Goal: Information Seeking & Learning: Learn about a topic

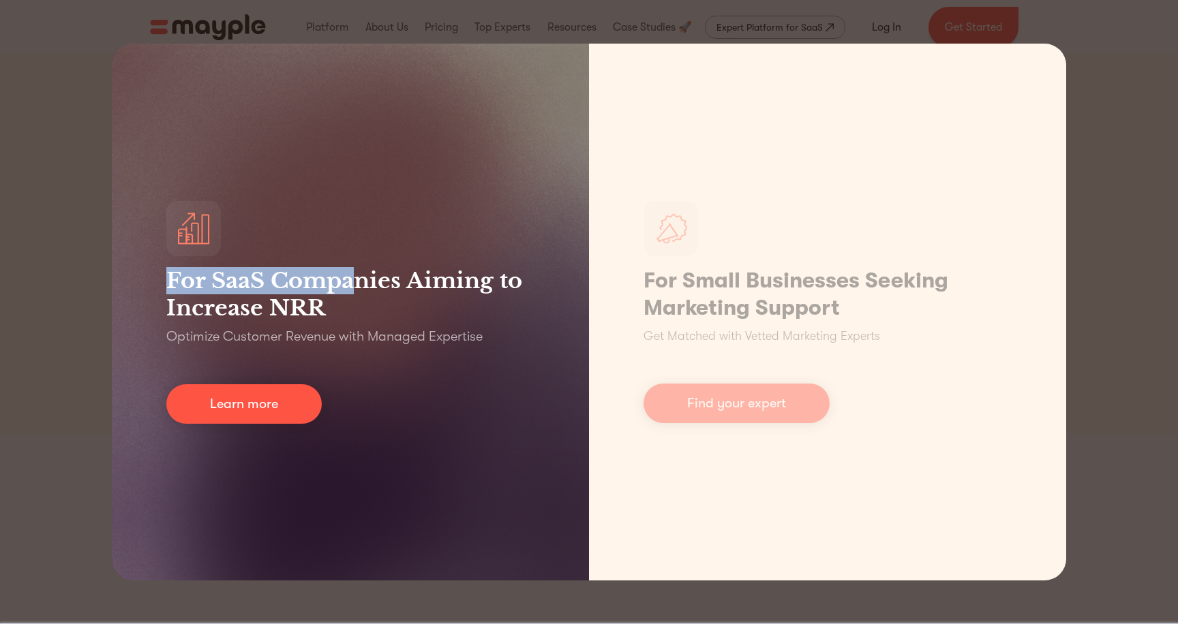
drag, startPoint x: 160, startPoint y: 290, endPoint x: 356, endPoint y: 280, distance: 195.9
click at [355, 280] on div "For SaaS Companies Aiming to Increase NRR Optimize Customer Revenue with Manage…" at bounding box center [350, 312] width 477 height 537
click at [356, 280] on h3 "For SaaS Companies Aiming to Increase NRR" at bounding box center [350, 294] width 368 height 55
click at [403, 273] on h3 "For SaaS Companies Aiming to Increase NRR" at bounding box center [350, 294] width 368 height 55
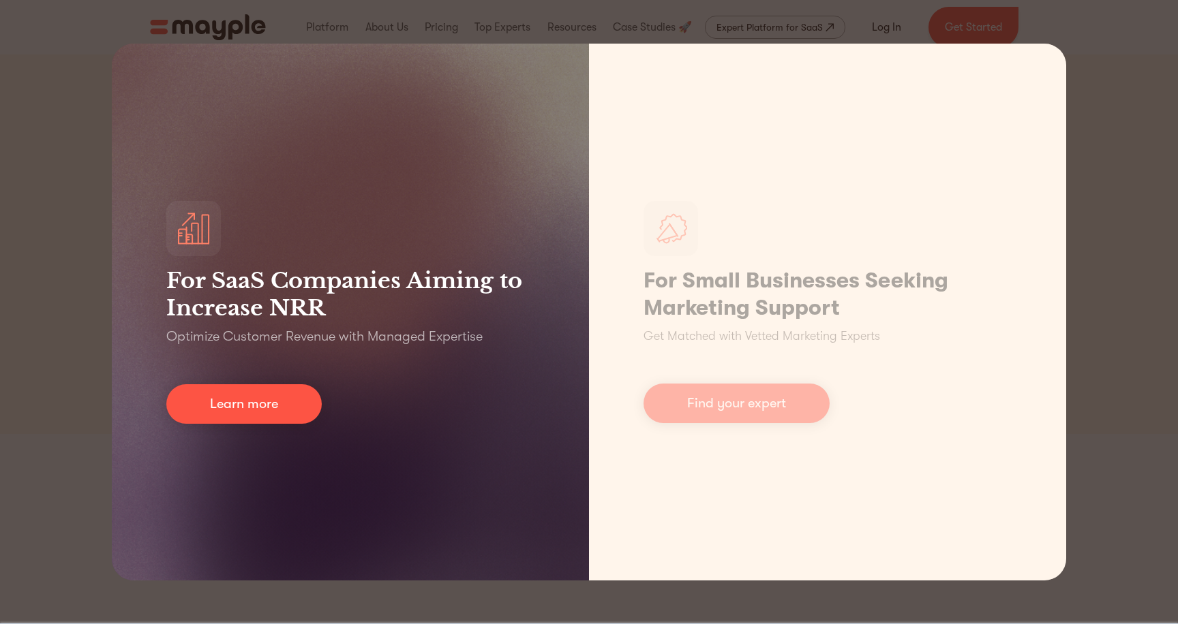
click at [403, 273] on h3 "For SaaS Companies Aiming to Increase NRR" at bounding box center [350, 294] width 368 height 55
click at [298, 264] on div "For SaaS Companies Aiming to Increase NRR Optimize Customer Revenue with Manage…" at bounding box center [350, 312] width 477 height 537
click at [296, 284] on h3 "For SaaS Companies Aiming to Increase NRR" at bounding box center [350, 294] width 368 height 55
click at [294, 300] on h3 "For SaaS Companies Aiming to Increase NRR" at bounding box center [350, 294] width 368 height 55
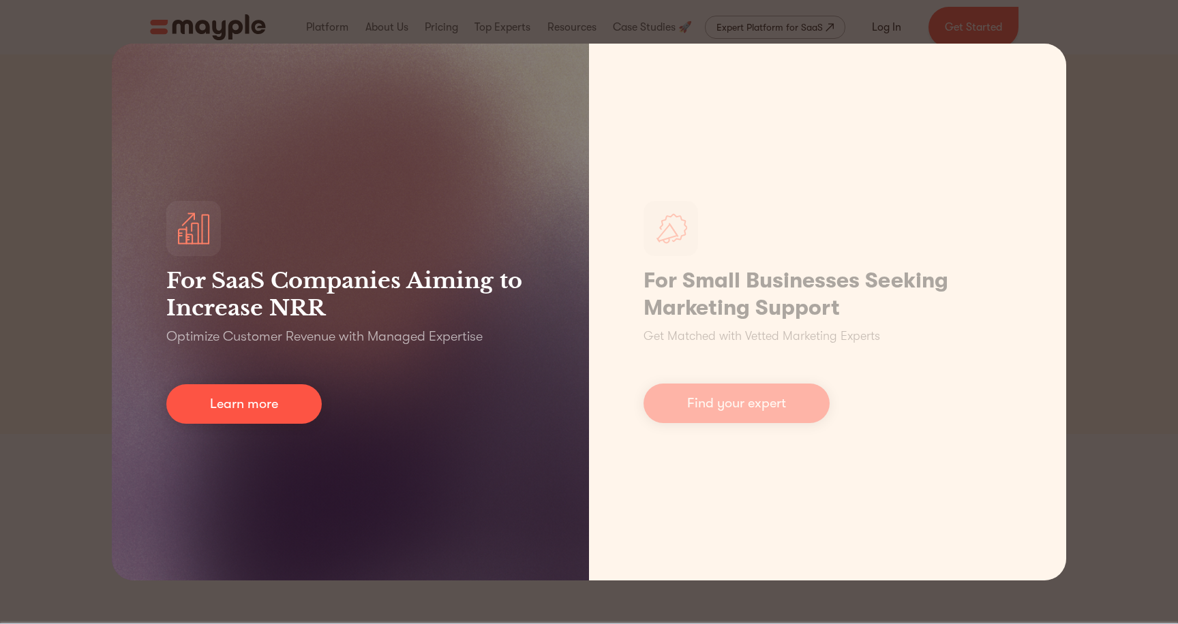
click at [294, 300] on h3 "For SaaS Companies Aiming to Increase NRR" at bounding box center [350, 294] width 368 height 55
click at [303, 300] on h3 "For SaaS Companies Aiming to Increase NRR" at bounding box center [350, 294] width 368 height 55
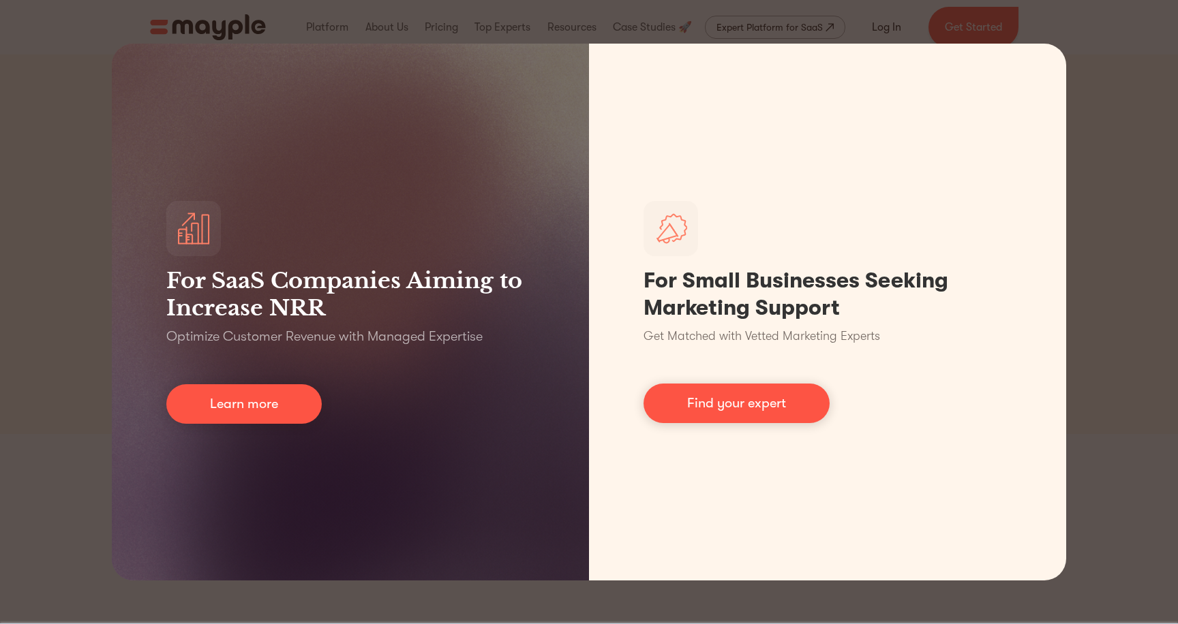
click at [1103, 65] on div "For SaaS Companies Aiming to Increase NRR Optimize Customer Revenue with Manage…" at bounding box center [589, 312] width 1178 height 624
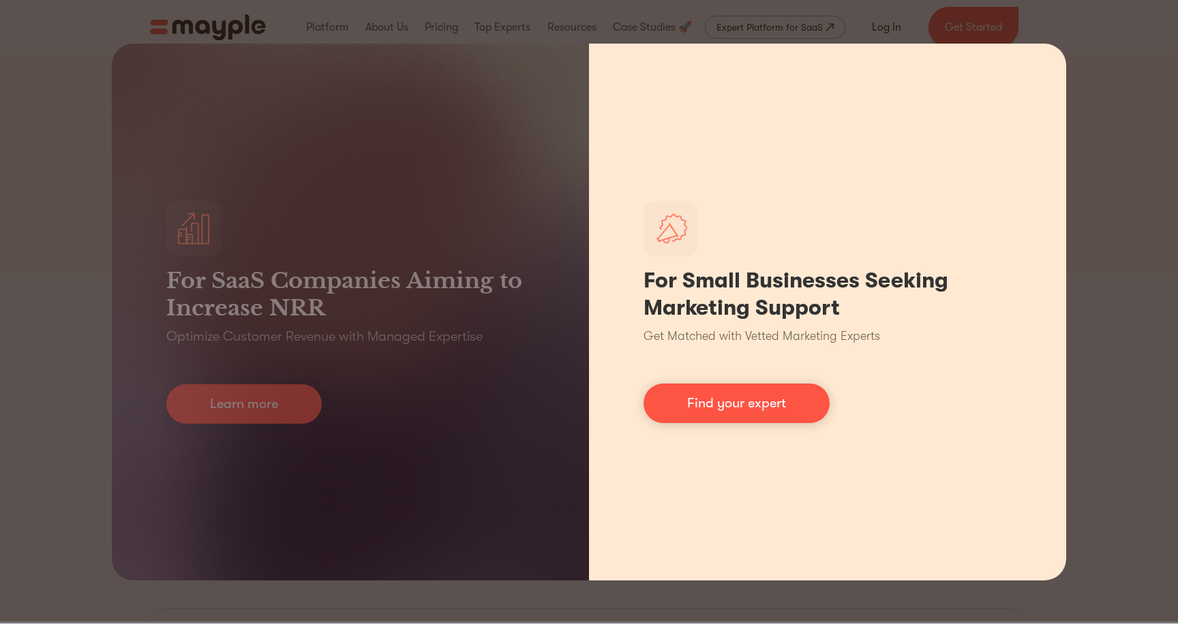
scroll to position [179, 0]
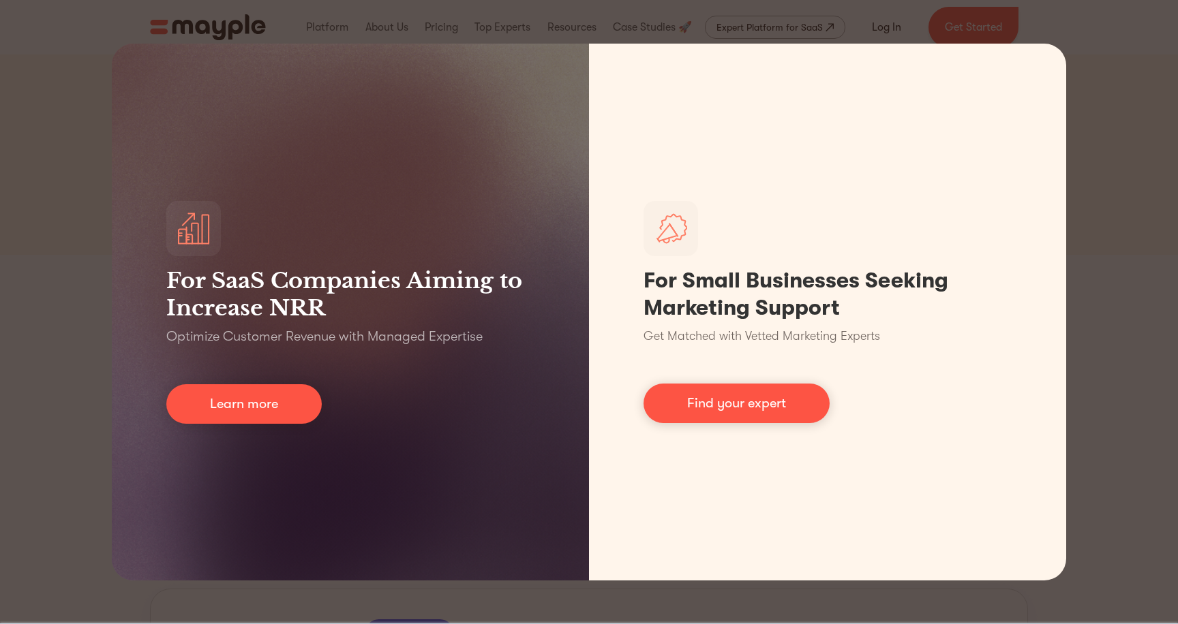
click at [1120, 183] on div "For SaaS Companies Aiming to Increase NRR Optimize Customer Revenue with Manage…" at bounding box center [589, 312] width 1178 height 624
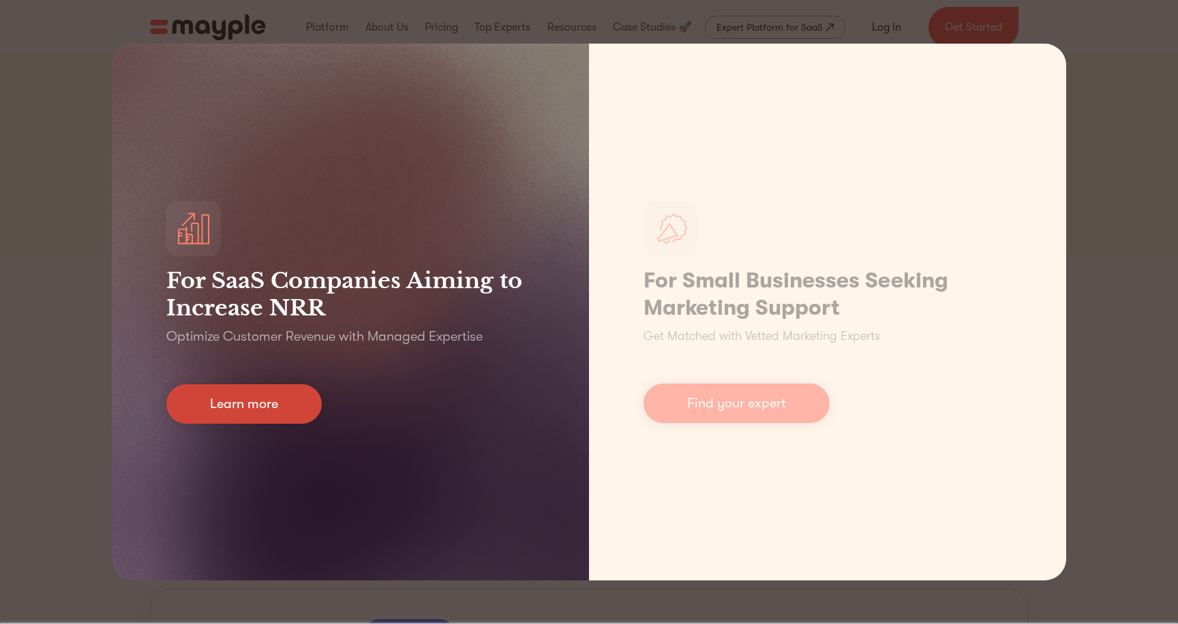
click at [279, 400] on link "Learn more" at bounding box center [243, 404] width 155 height 40
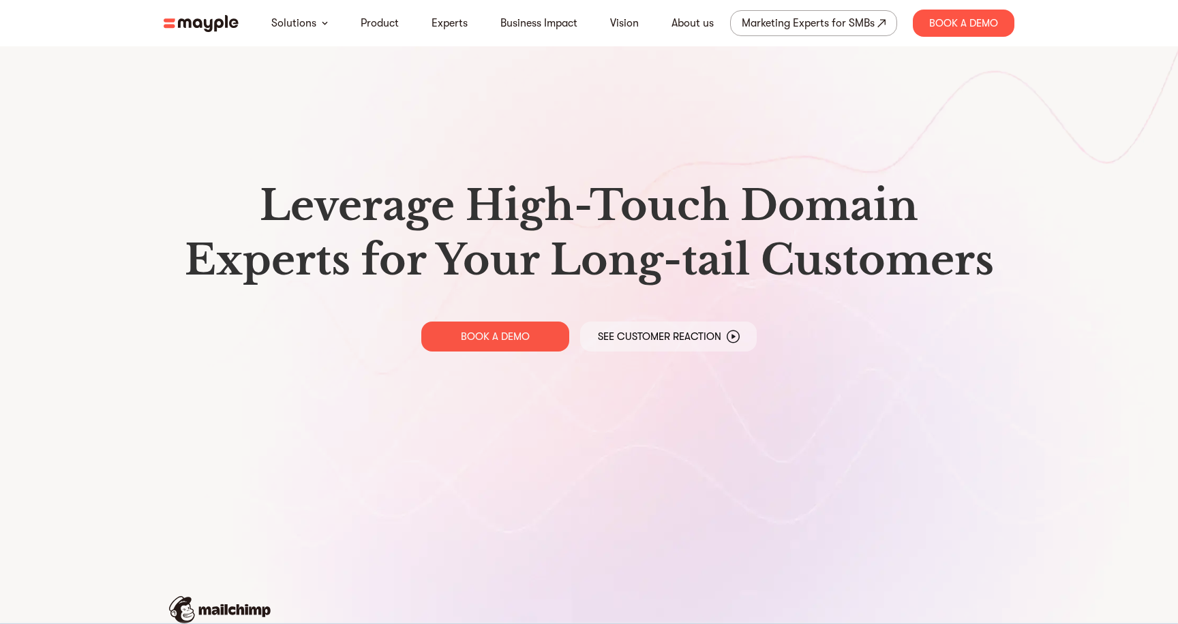
click at [746, 209] on h1 "Leverage High-Touch Domain Experts for Your Long-tail Customers" at bounding box center [589, 233] width 829 height 109
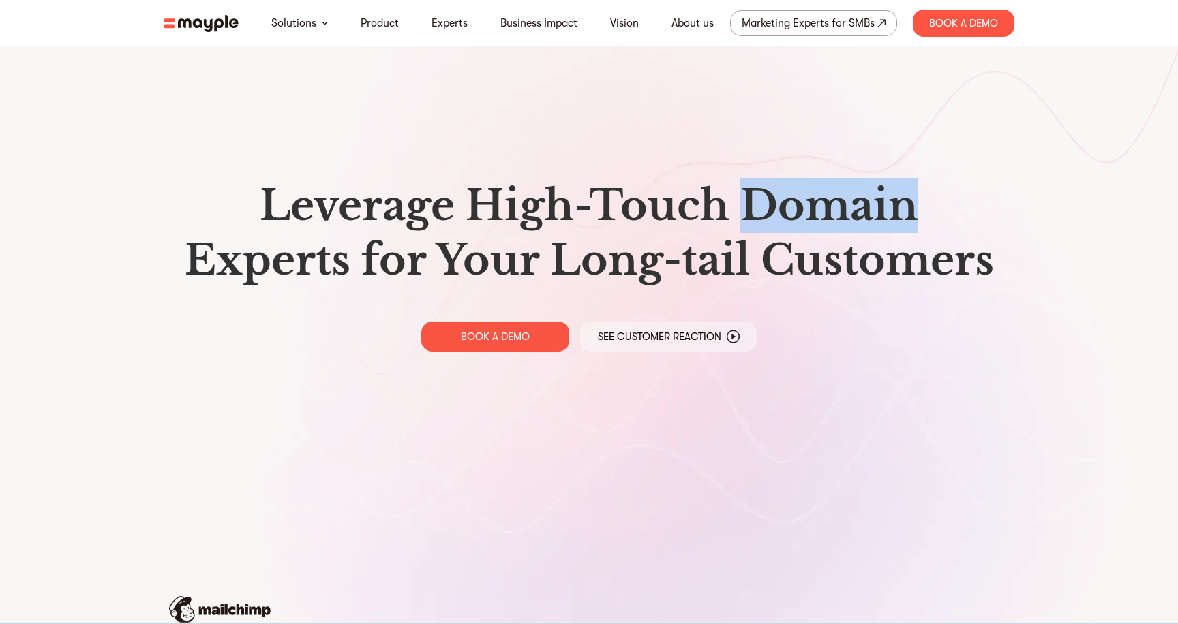
click at [746, 209] on h1 "Leverage High-Touch Domain Experts for Your Long-tail Customers" at bounding box center [589, 233] width 829 height 109
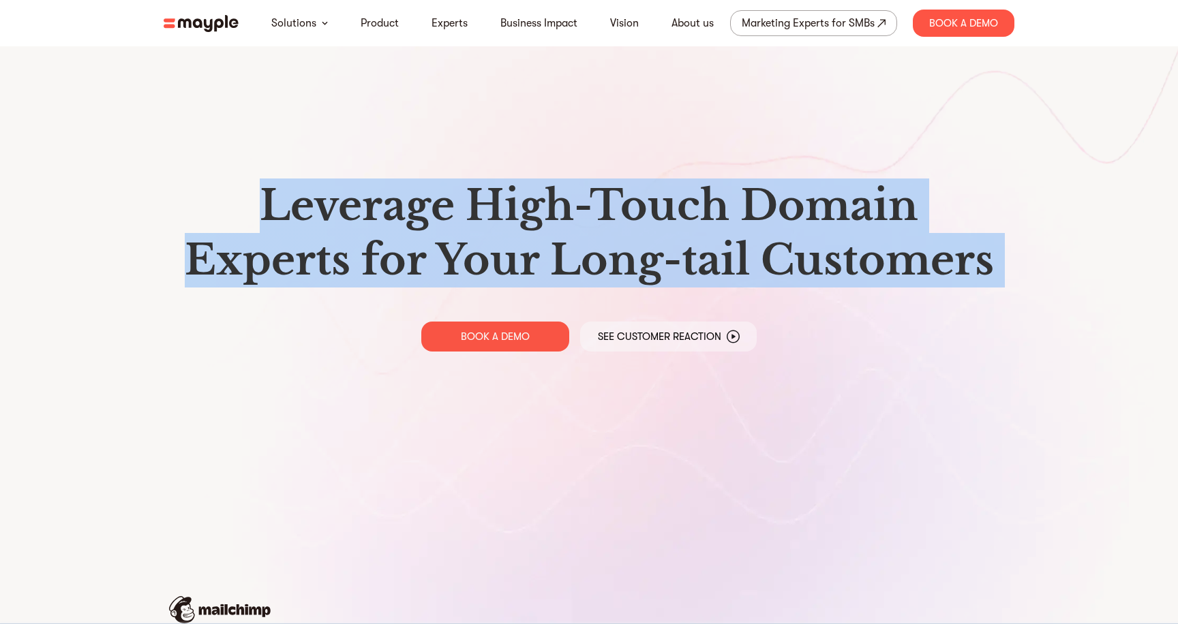
click at [794, 204] on h1 "Leverage High-Touch Domain Experts for Your Long-tail Customers" at bounding box center [589, 233] width 829 height 109
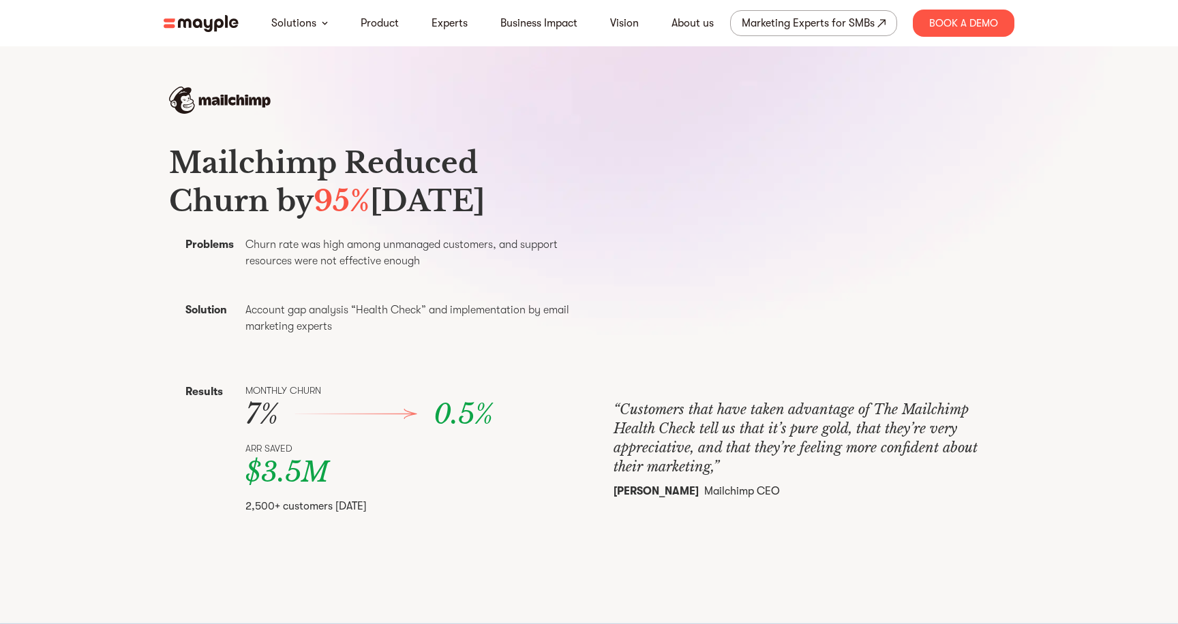
scroll to position [512, 0]
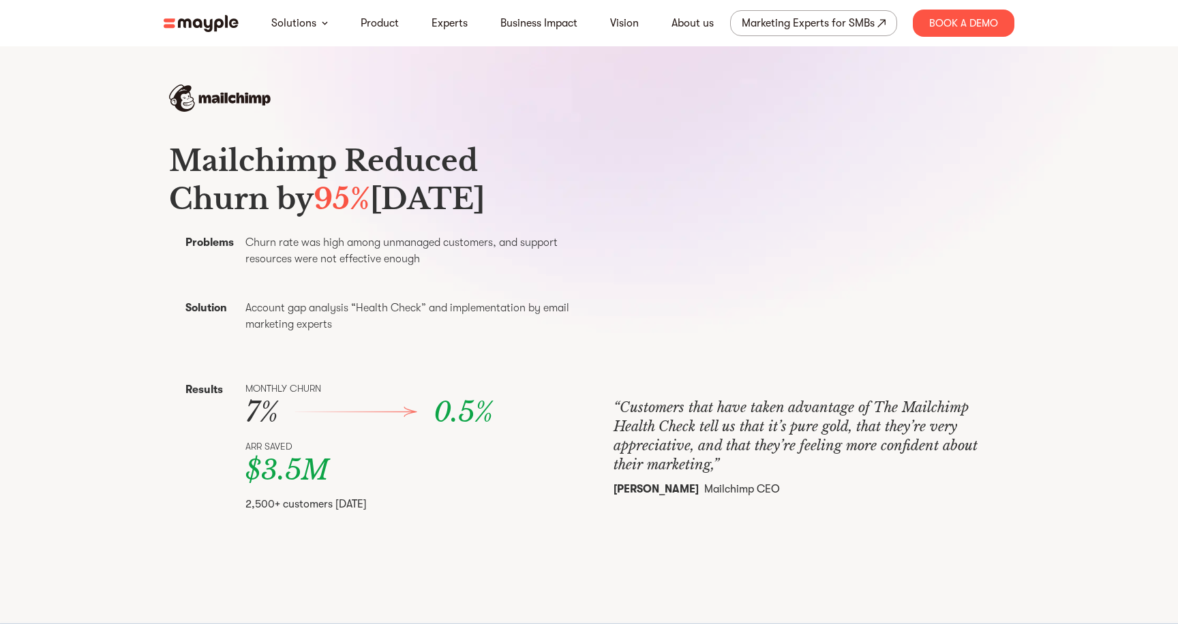
click at [472, 175] on h3 "Mailchimp Reduced Churn by 95% Within Six Months" at bounding box center [375, 180] width 412 height 76
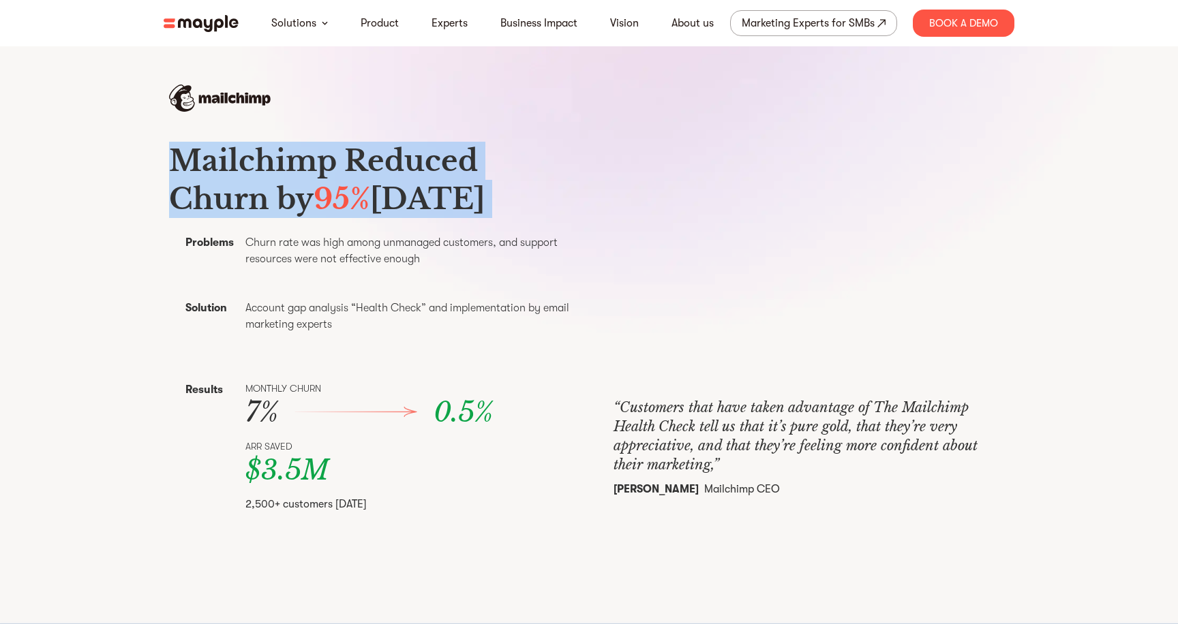
click at [519, 175] on h3 "Mailchimp Reduced Churn by 95% Within Six Months" at bounding box center [375, 180] width 412 height 76
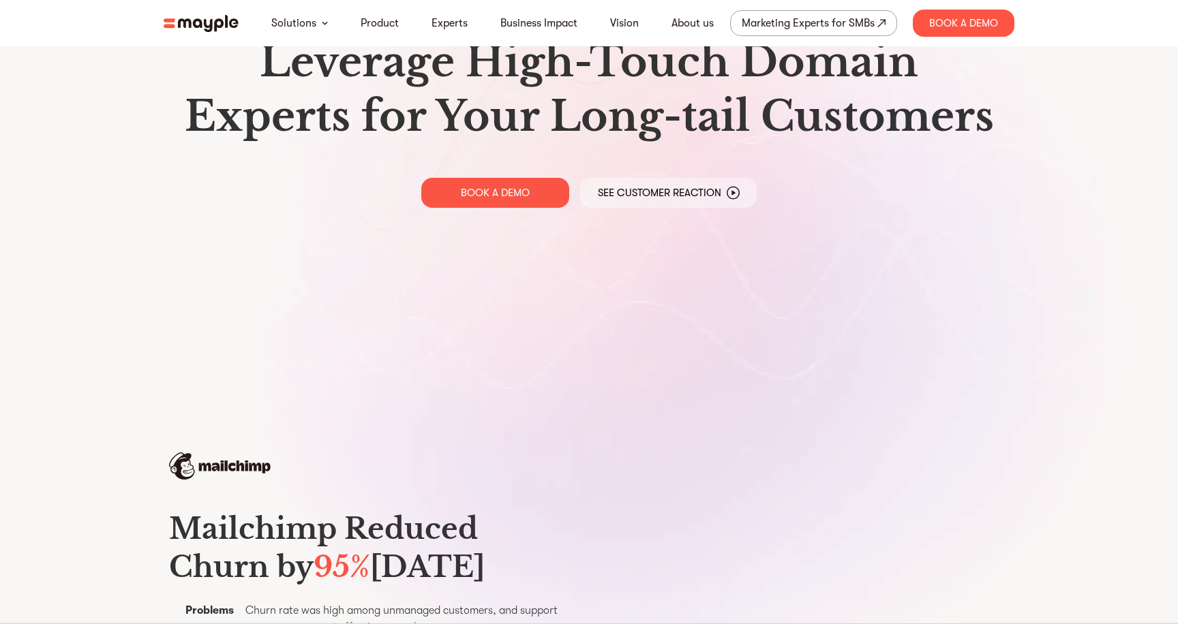
scroll to position [0, 0]
